Goal: Find specific page/section: Find specific page/section

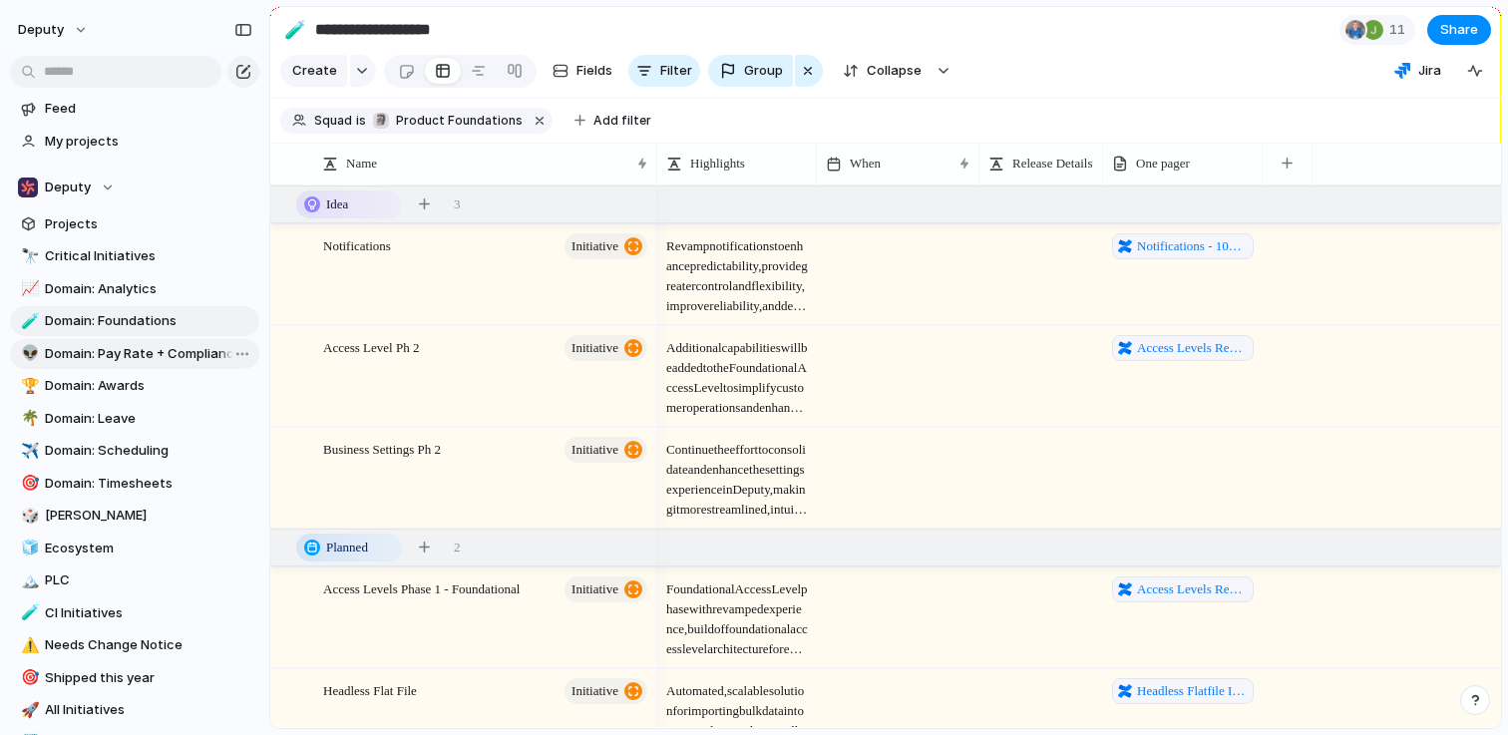
click at [101, 344] on span "Domain: Pay Rate + Compliance" at bounding box center [149, 354] width 208 height 20
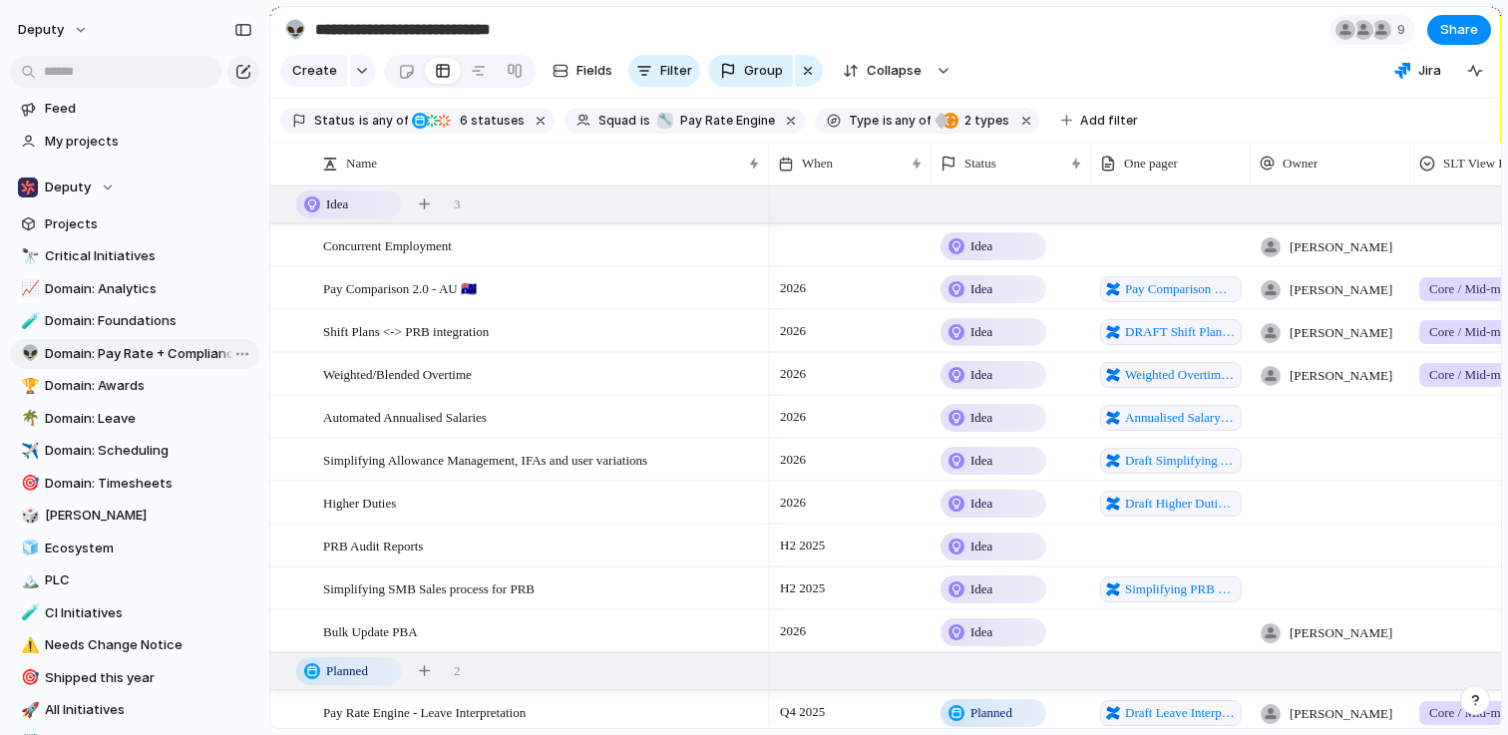
type input "**********"
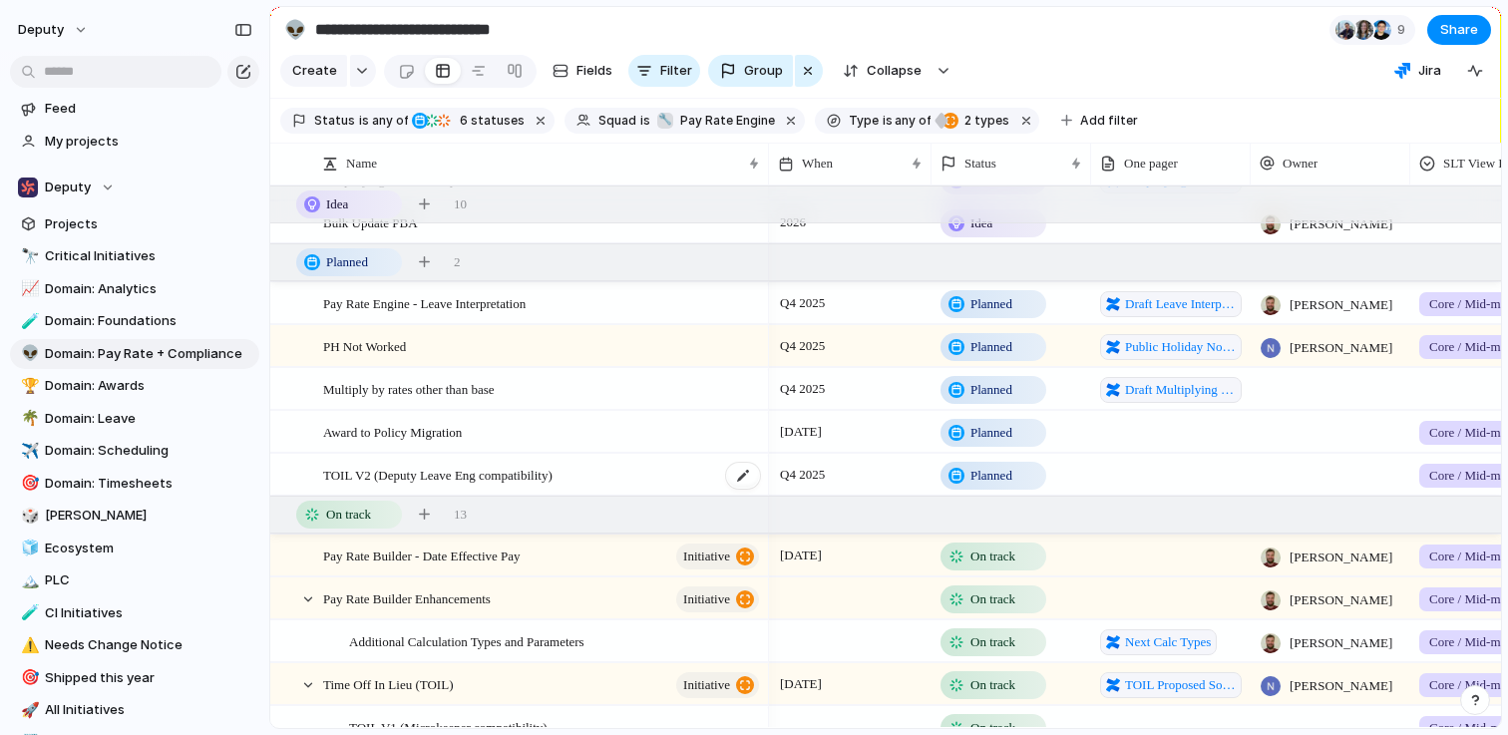
scroll to position [445, 0]
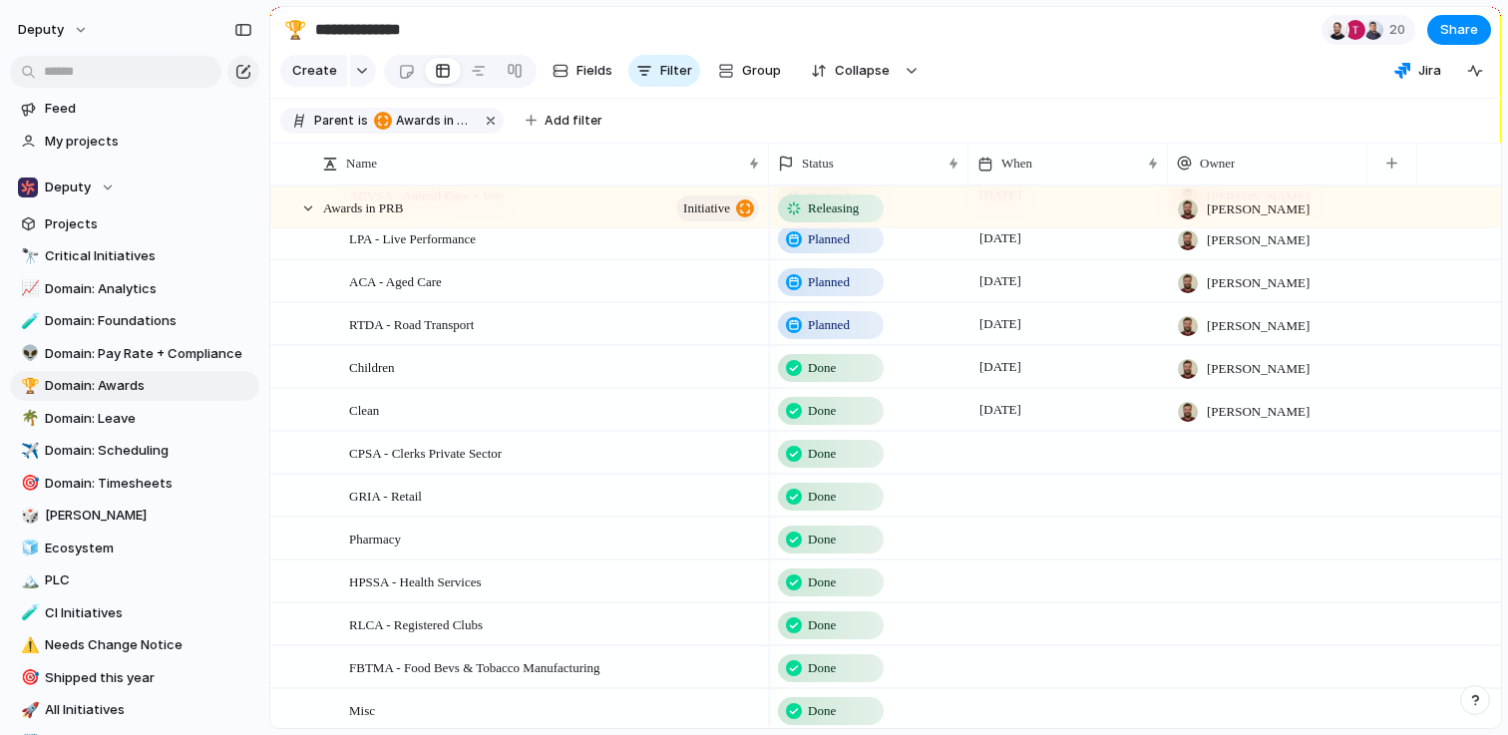
scroll to position [272, 0]
